Goal: Task Accomplishment & Management: Complete application form

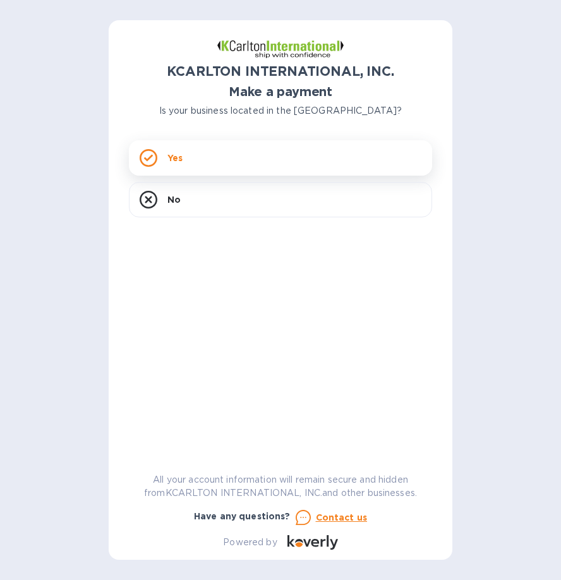
click at [306, 155] on div "Yes" at bounding box center [280, 157] width 303 height 35
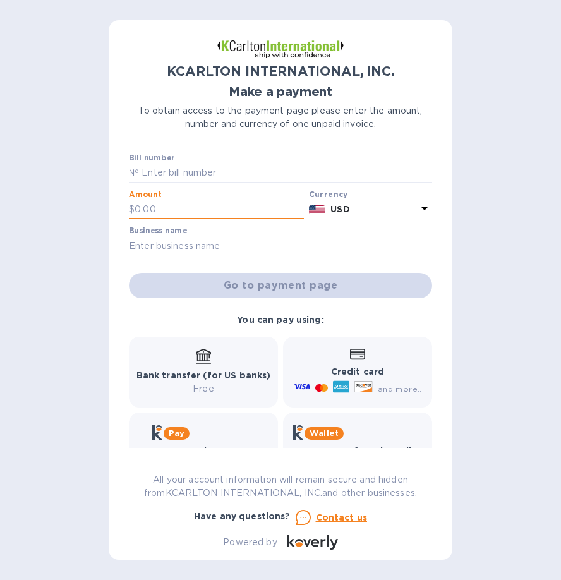
click at [225, 205] on input "text" at bounding box center [219, 209] width 169 height 19
type input "9,033.95"
click at [248, 180] on input "text" at bounding box center [285, 173] width 293 height 19
click at [248, 178] on input "text" at bounding box center [285, 173] width 293 height 19
type input "7250838-1"
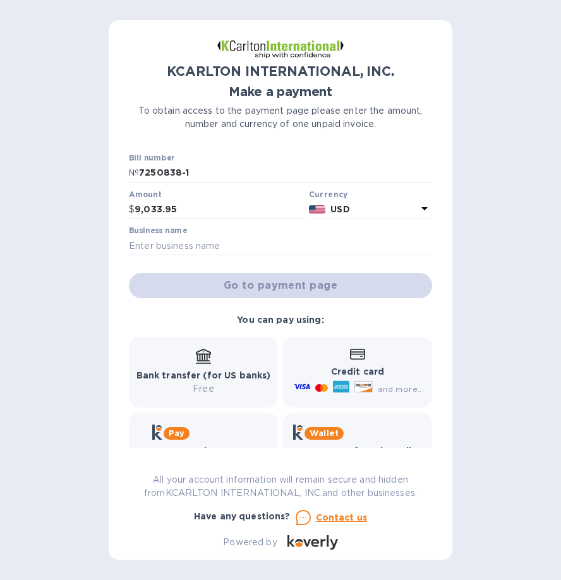
click at [257, 234] on div "Business name" at bounding box center [280, 240] width 303 height 29
drag, startPoint x: 258, startPoint y: 238, endPoint x: 258, endPoint y: 246, distance: 8.2
click at [258, 244] on input "text" at bounding box center [280, 245] width 303 height 19
type input "Laundry Owners Warehouse"
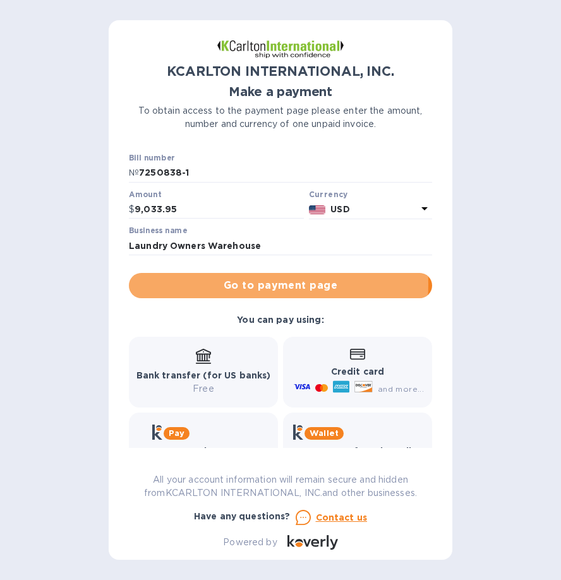
click at [259, 284] on span "Go to payment page" at bounding box center [280, 285] width 283 height 15
